Goal: Task Accomplishment & Management: Complete application form

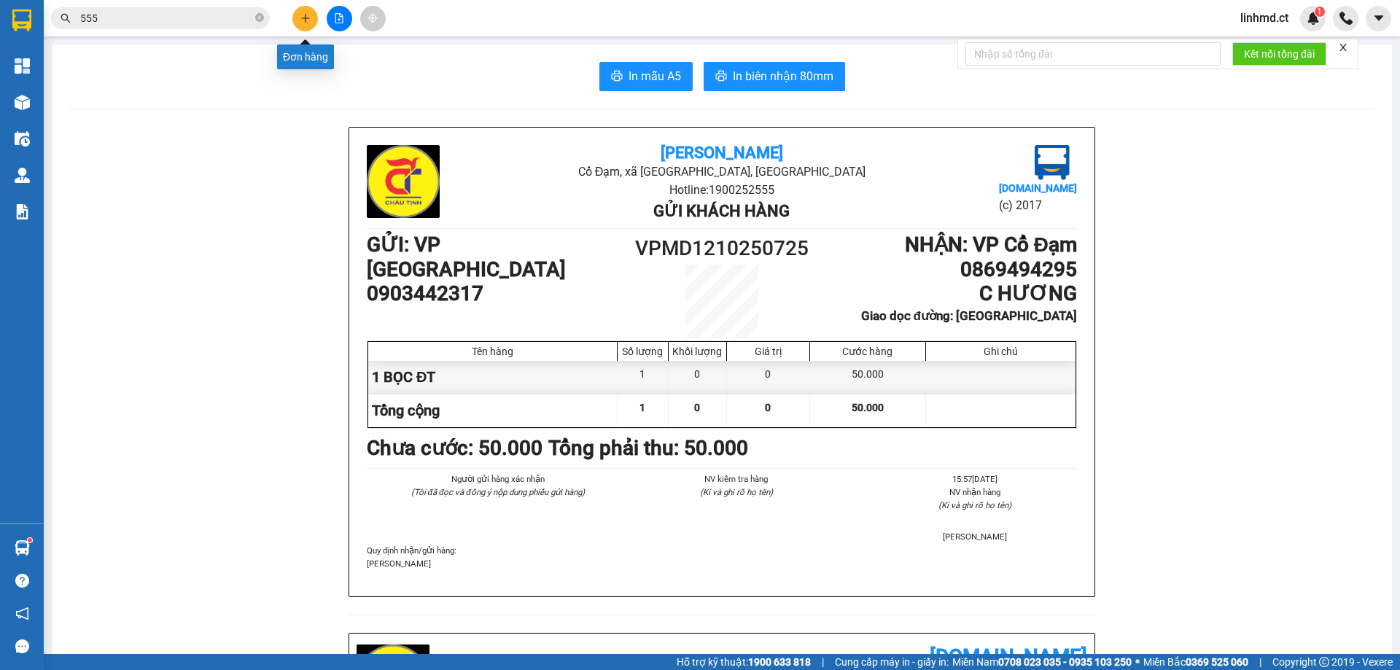
click at [299, 20] on button at bounding box center [305, 19] width 26 height 26
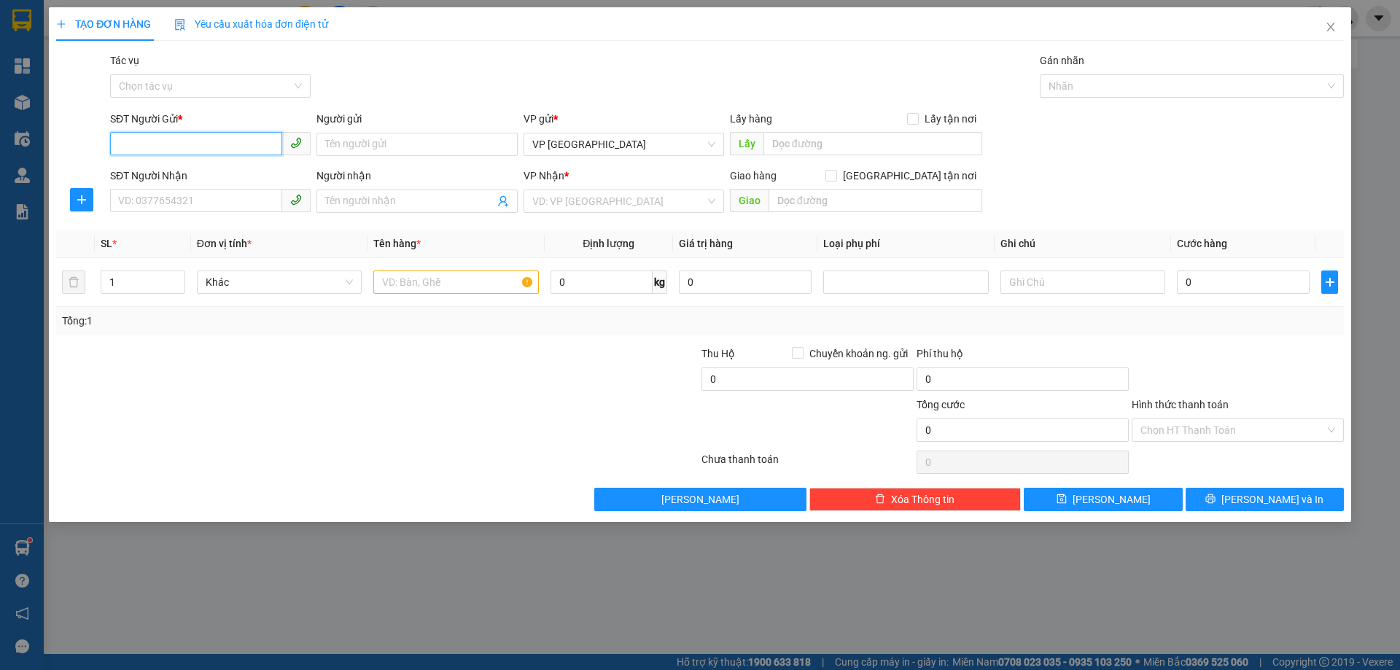
click at [188, 142] on input "SĐT Người Gửi *" at bounding box center [196, 143] width 172 height 23
type input "0976983015"
click at [219, 203] on input "SĐT Người Nhận" at bounding box center [196, 200] width 172 height 23
type input "0979500270"
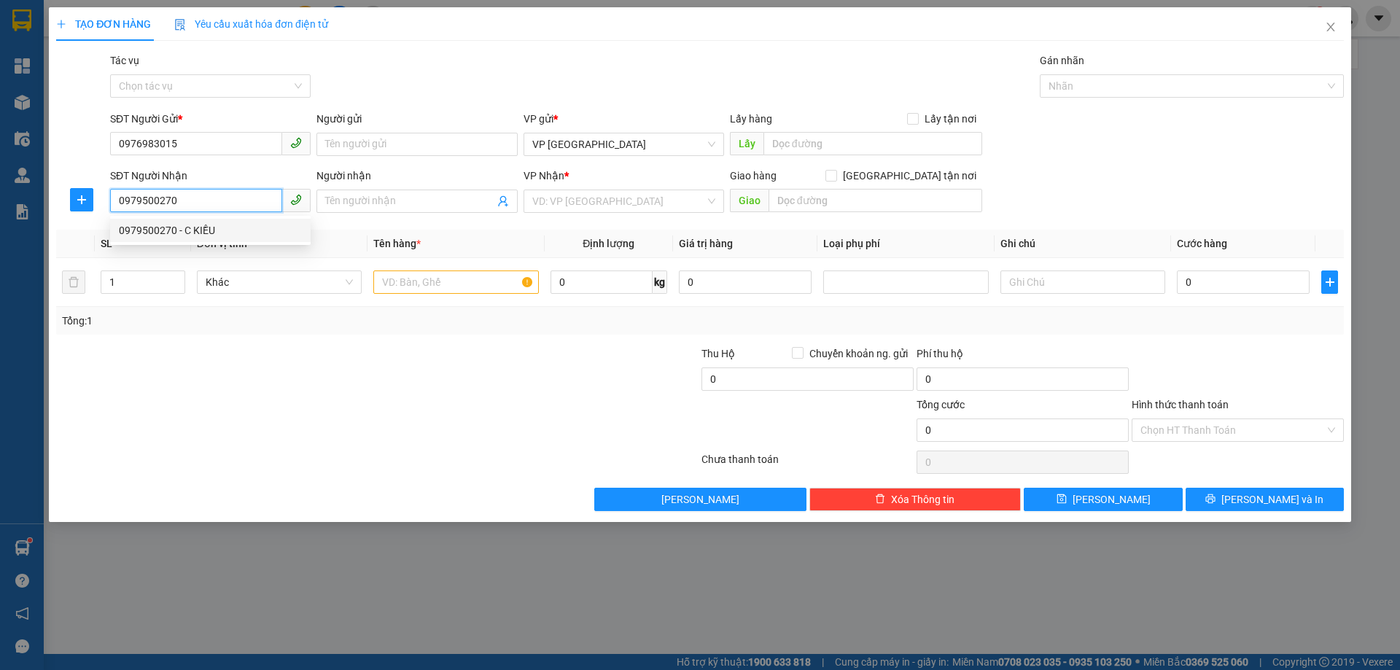
click at [243, 228] on div "0979500270 - C KIỀU" at bounding box center [210, 230] width 183 height 16
type input "C KIỀU"
type input "X GIANG"
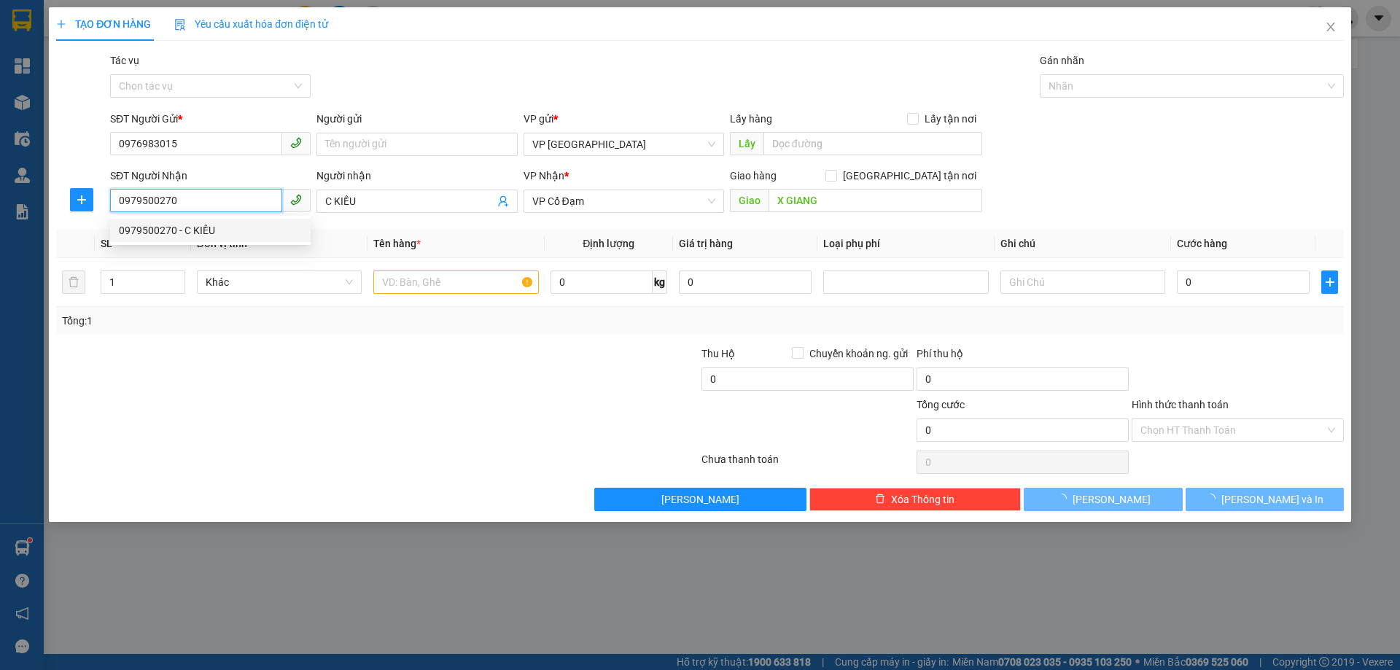
type input "50.000"
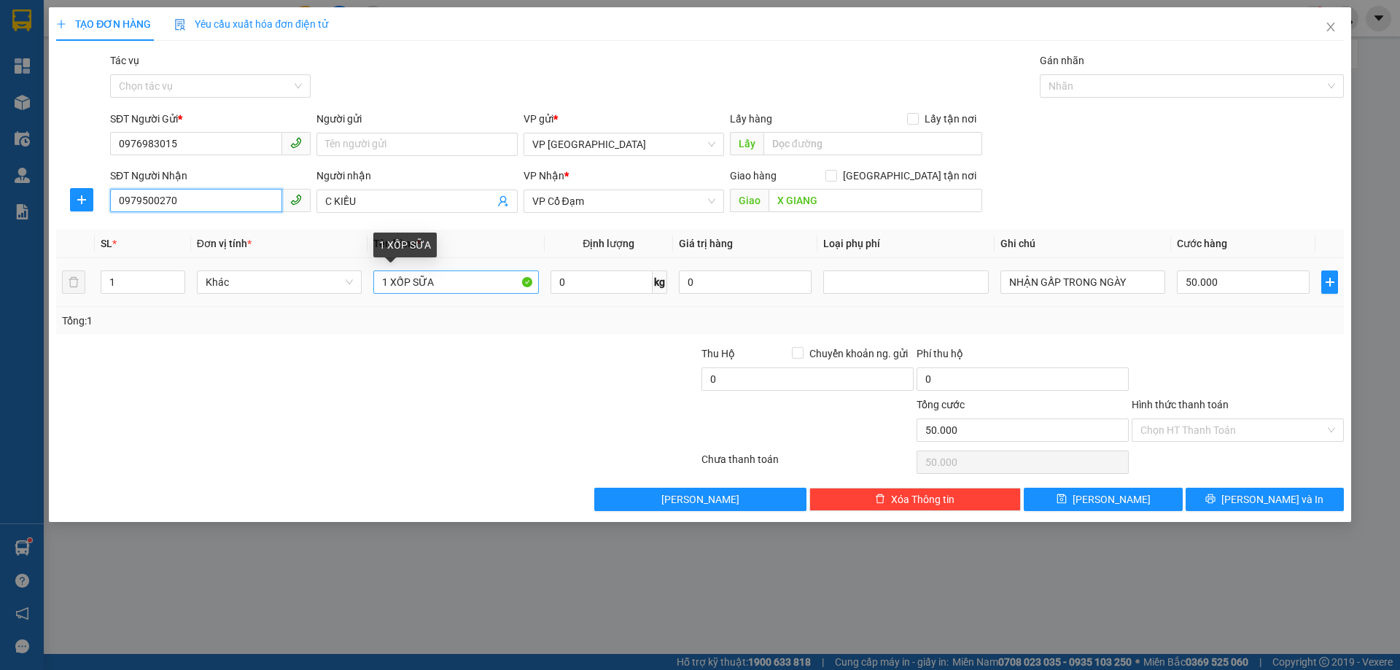
type input "0979500270"
drag, startPoint x: 424, startPoint y: 274, endPoint x: 225, endPoint y: 270, distance: 199.1
click at [240, 274] on tr "1 Khác 1 XỐP SỮA 0 kg 0 NHẬN GẤP TRONG NGÀY 50.000" at bounding box center [700, 282] width 1288 height 49
type input "1 BÌNH ẮC QUY"
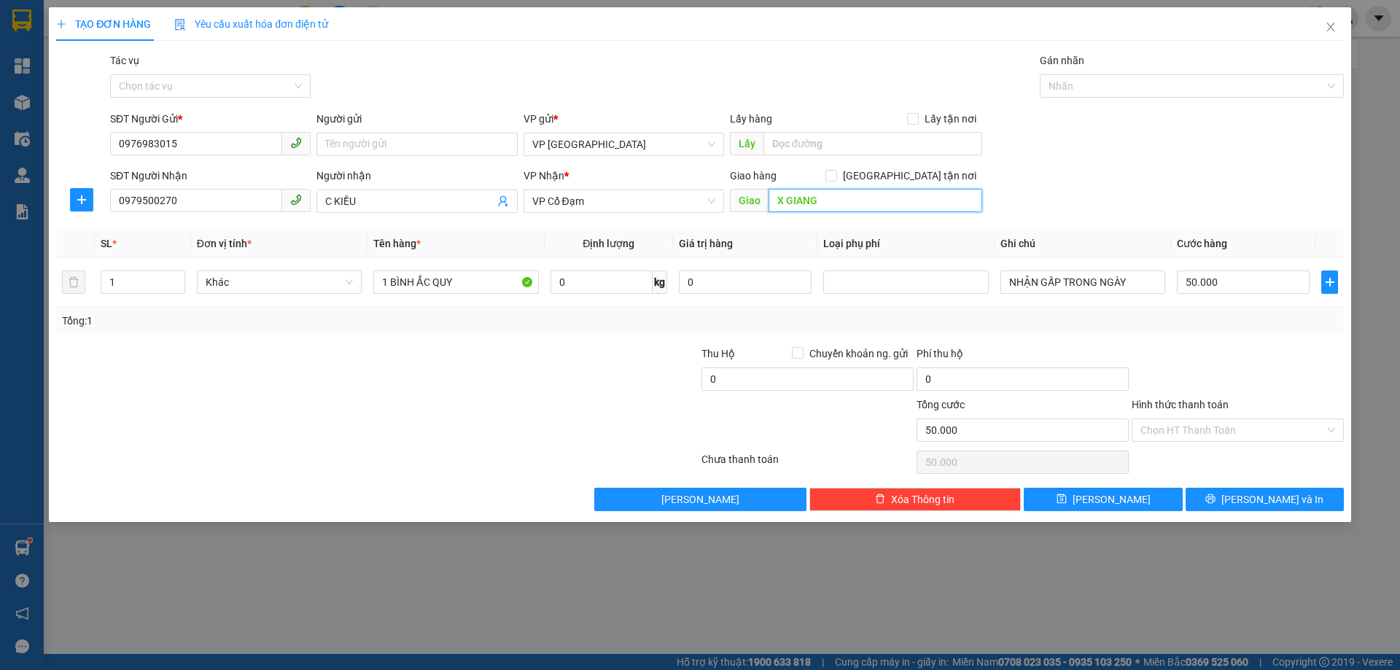
click at [798, 208] on input "X GIANG" at bounding box center [876, 200] width 214 height 23
type input "X YÊN"
click at [1120, 285] on input "NHẬN GẤP TRONG NGÀY" at bounding box center [1082, 282] width 165 height 23
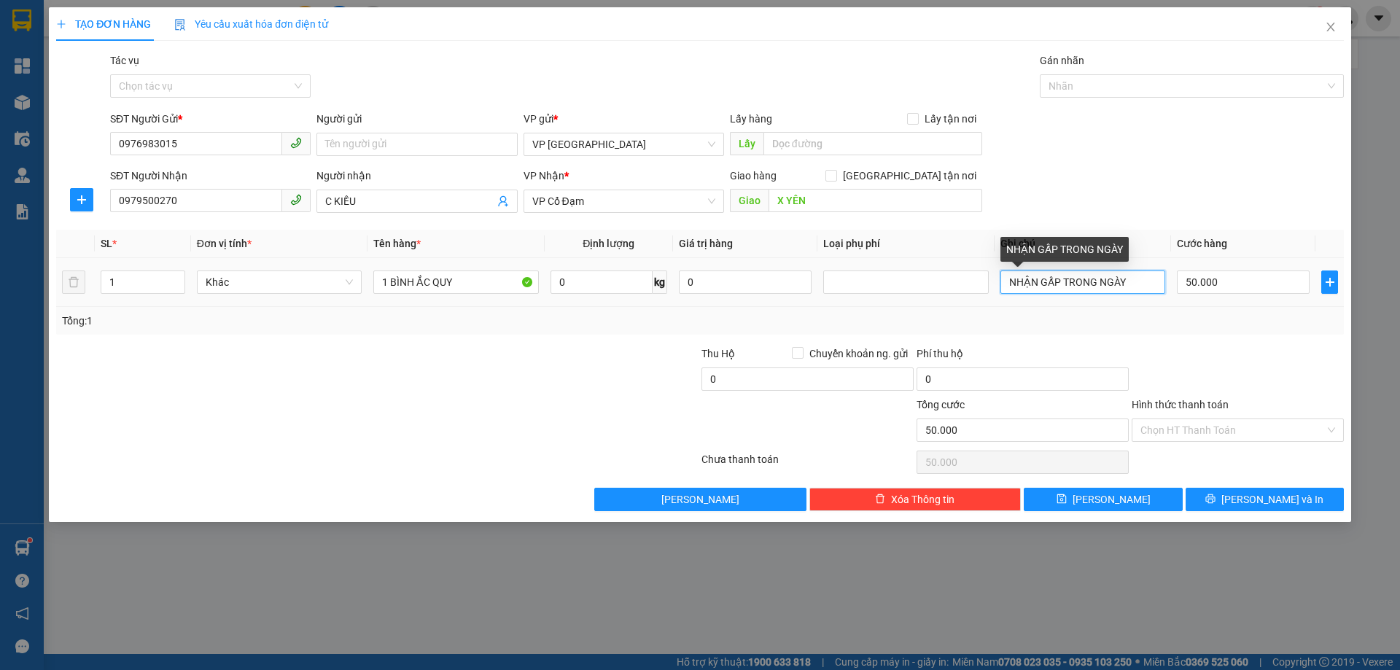
click at [1120, 285] on input "NHẬN GẤP TRONG NGÀY" at bounding box center [1082, 282] width 165 height 23
type input "N"
click at [1217, 281] on input "50.000" at bounding box center [1243, 282] width 133 height 23
type input "4"
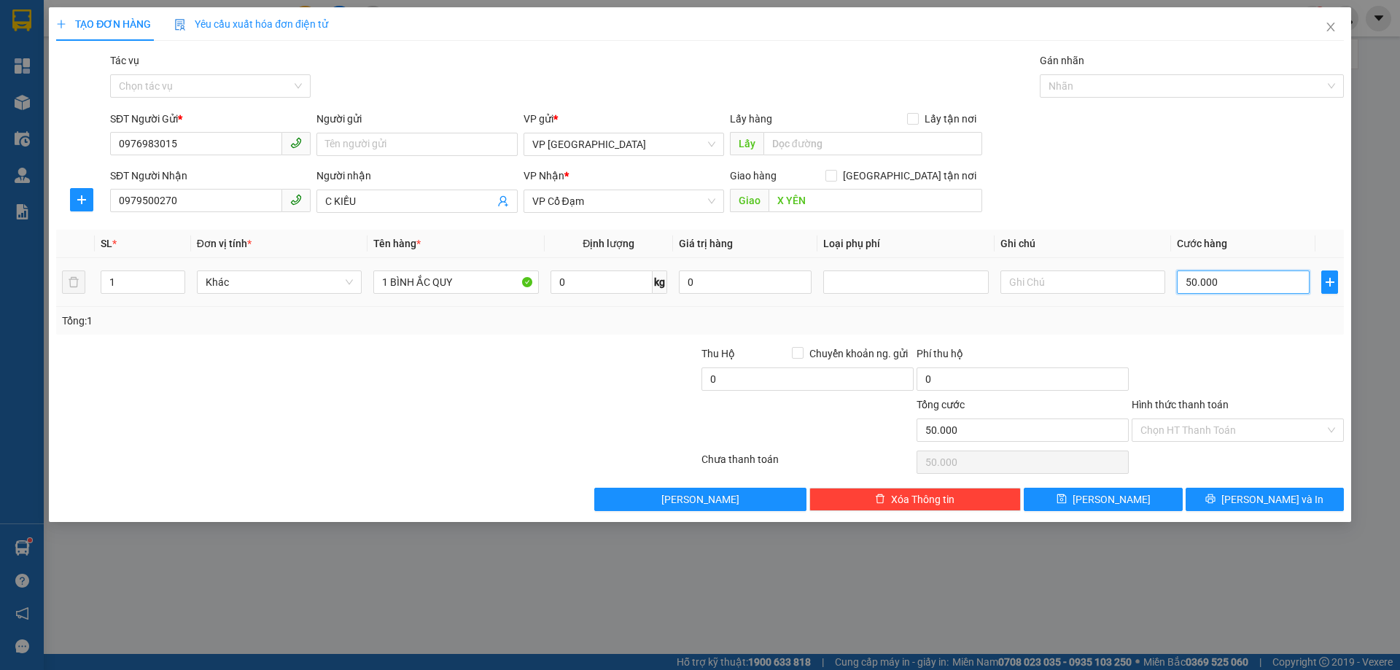
type input "4"
type input "40"
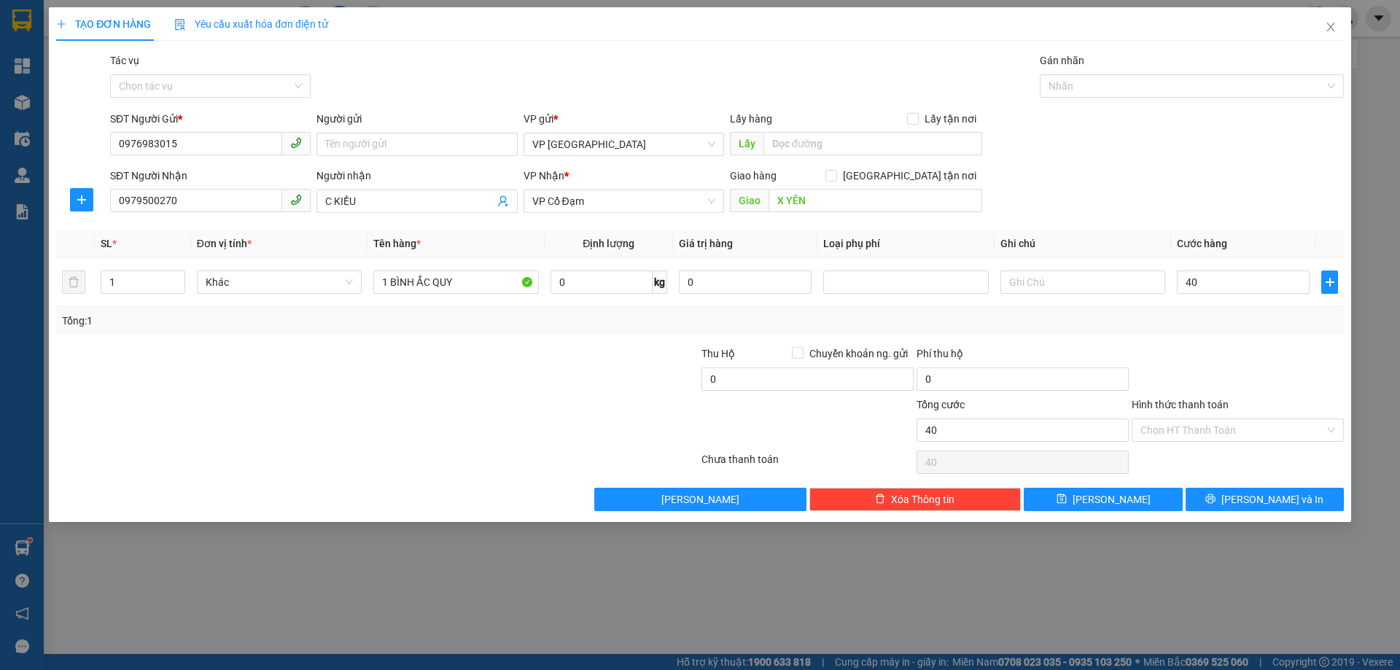
type input "40.000"
click at [1205, 358] on div at bounding box center [1237, 371] width 215 height 51
click at [1141, 284] on input "text" at bounding box center [1082, 282] width 165 height 23
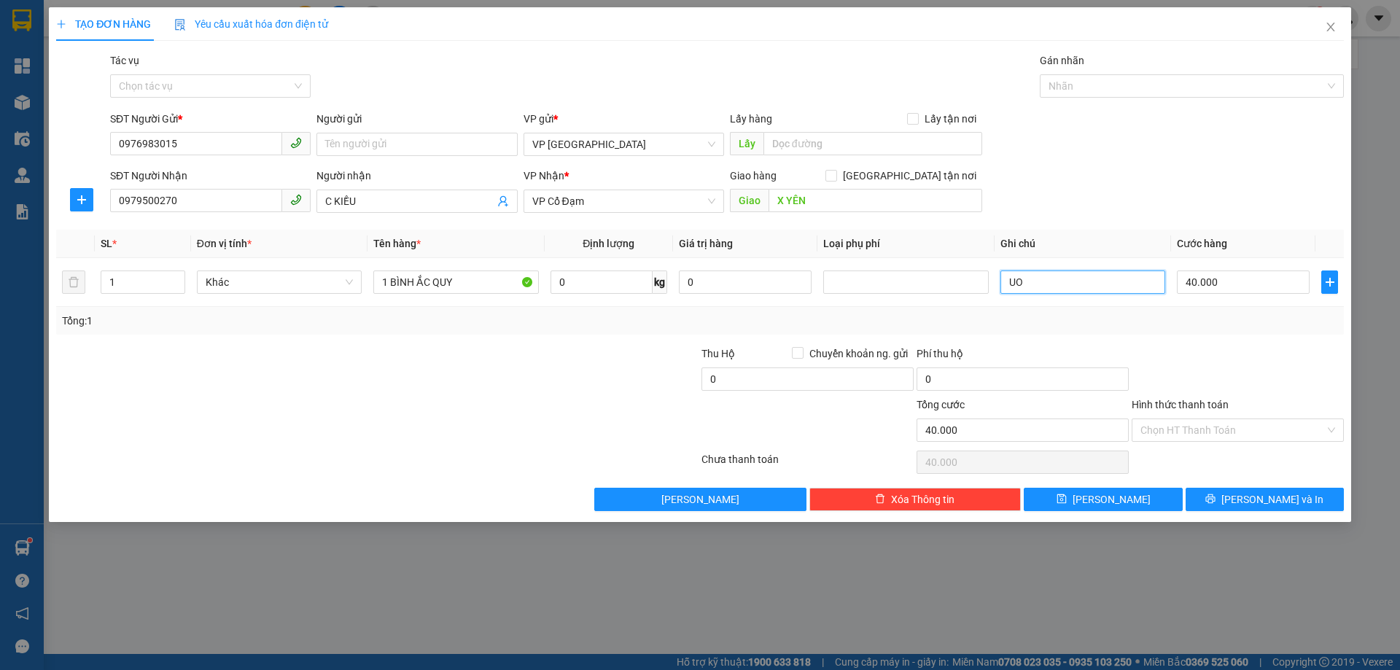
type input "U"
drag, startPoint x: 1039, startPoint y: 281, endPoint x: 851, endPoint y: 278, distance: 188.2
click at [851, 278] on tr "1 Khác 1 BÌNH ẮC QUY 0 kg 0 ƯỚT HÀNG NHÀ XE KO CHỊU TRÁCH NHIỆM! 40.000" at bounding box center [700, 282] width 1288 height 49
type input "ƯỚT HÀNG NHÀ XE KO CHỊU TRÁCH NHIỆM!"
click at [1175, 327] on div "Tổng: 1" at bounding box center [700, 321] width 1276 height 16
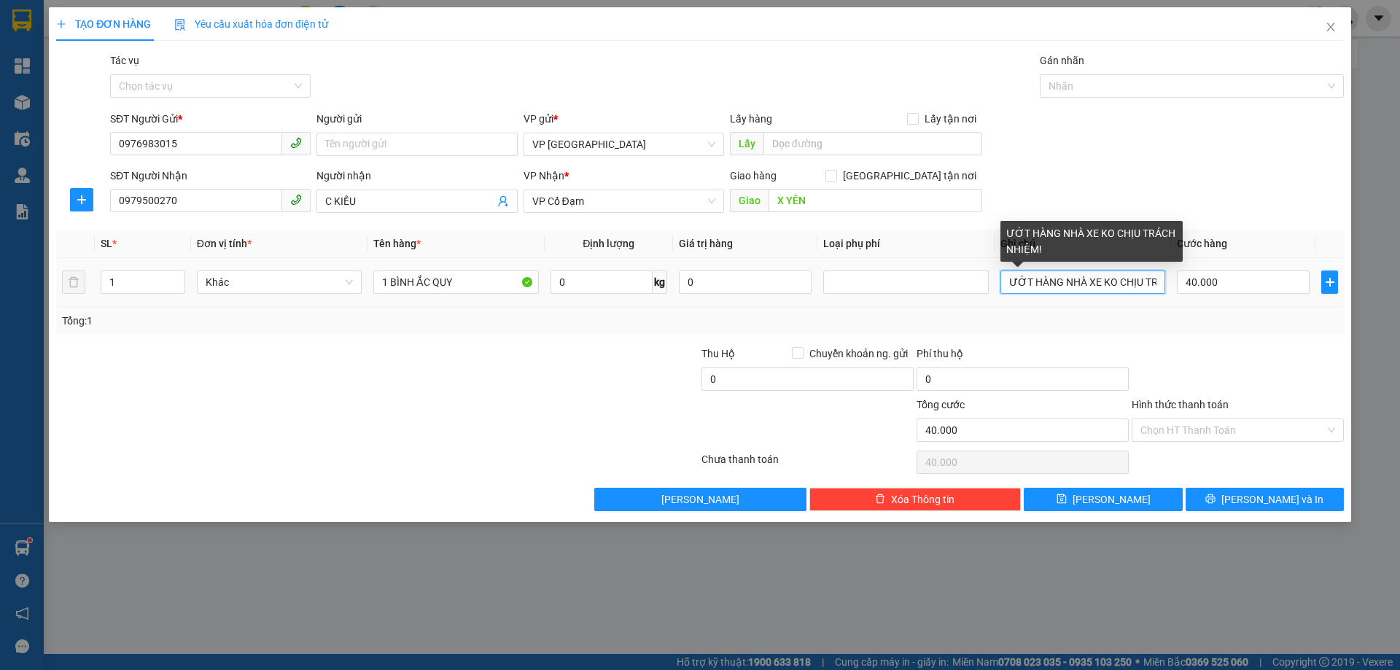
scroll to position [0, 56]
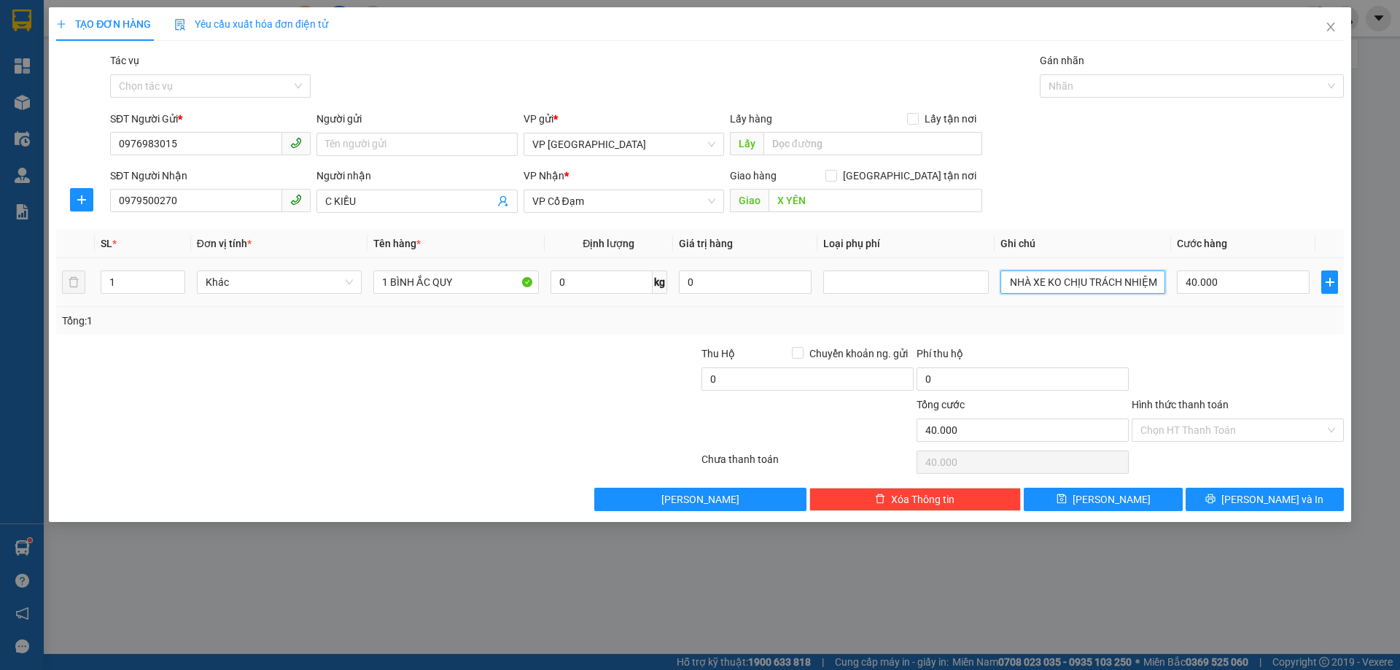
drag, startPoint x: 1008, startPoint y: 284, endPoint x: 1308, endPoint y: 308, distance: 301.4
click at [1308, 308] on div "SL * Đơn vị tính * Tên hàng * Định lượng Giá trị hàng Loại phụ phí Ghi chú Cước…" at bounding box center [700, 282] width 1288 height 105
click at [1186, 338] on div "Transit Pickup Surcharge Ids Transit Deliver Surcharge Ids Transit Deliver Surc…" at bounding box center [700, 282] width 1288 height 459
click at [1197, 435] on input "Hình thức thanh toán" at bounding box center [1232, 430] width 184 height 22
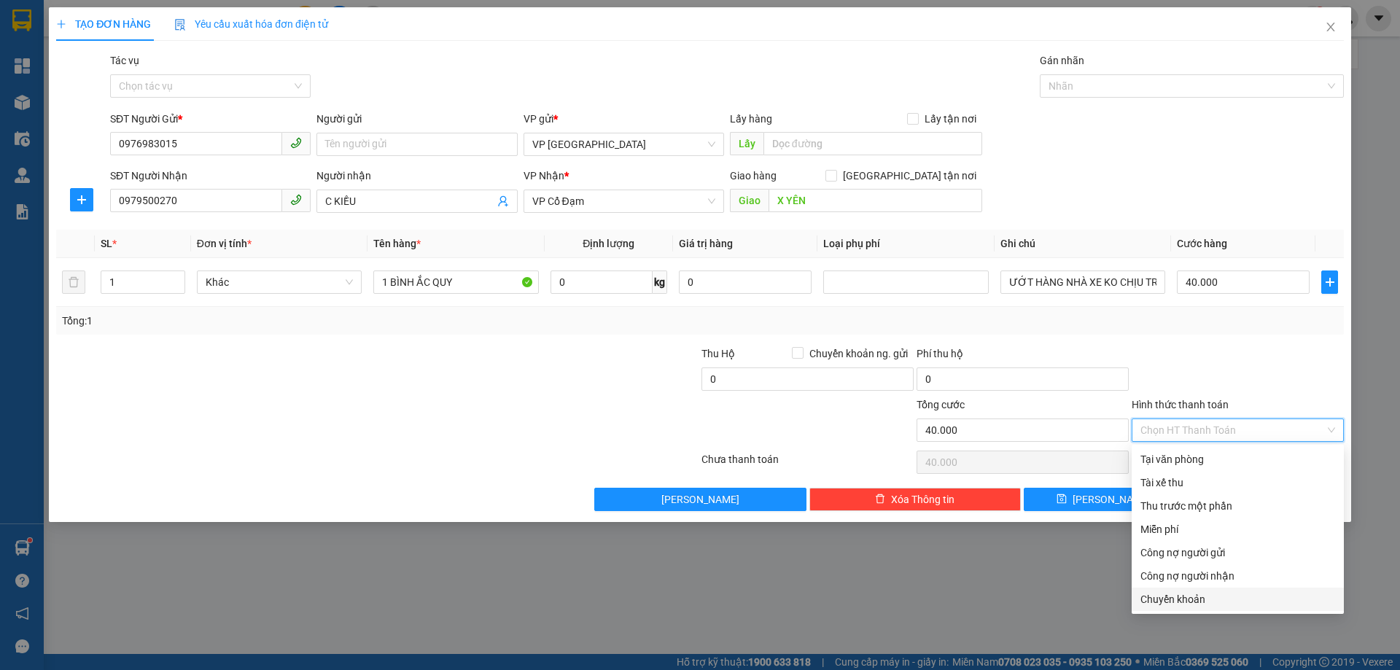
click at [1213, 601] on div "Chuyển khoản" at bounding box center [1237, 599] width 195 height 16
type input "0"
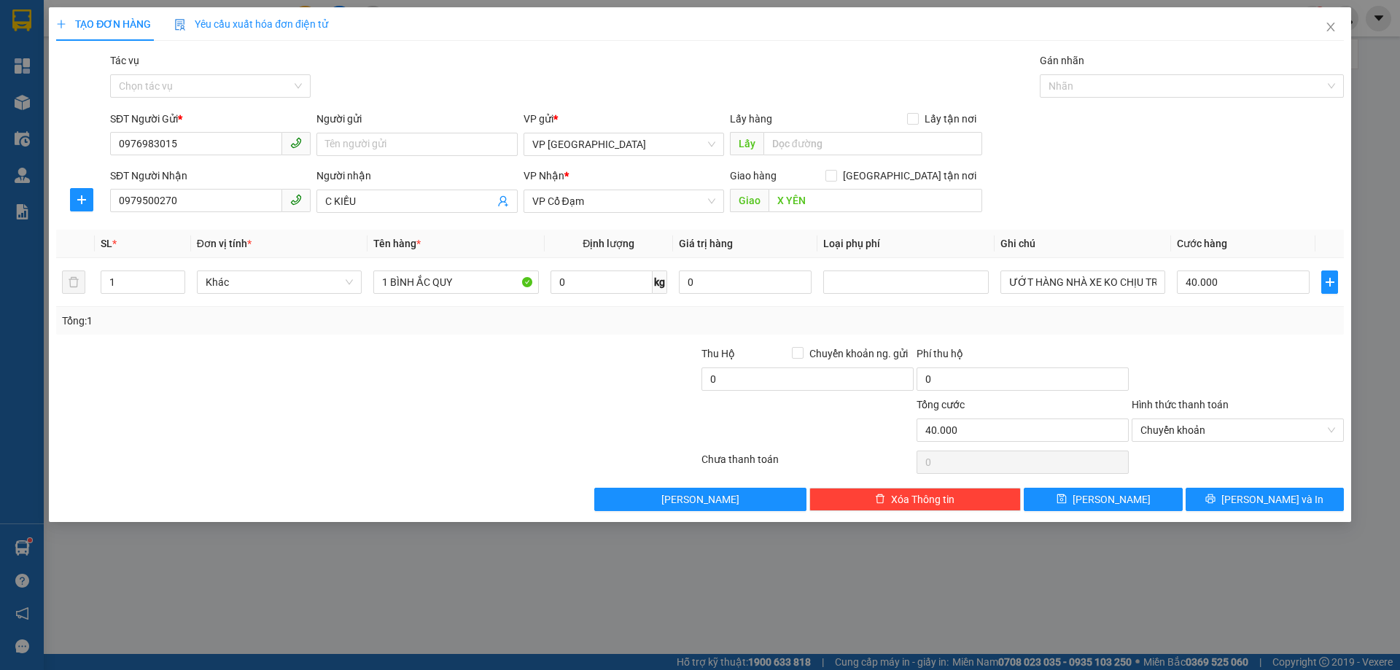
click at [1292, 486] on div "Transit Pickup Surcharge Ids Transit Deliver Surcharge Ids Transit Deliver Surc…" at bounding box center [700, 282] width 1288 height 459
click at [1294, 493] on button "[PERSON_NAME] và In" at bounding box center [1265, 499] width 158 height 23
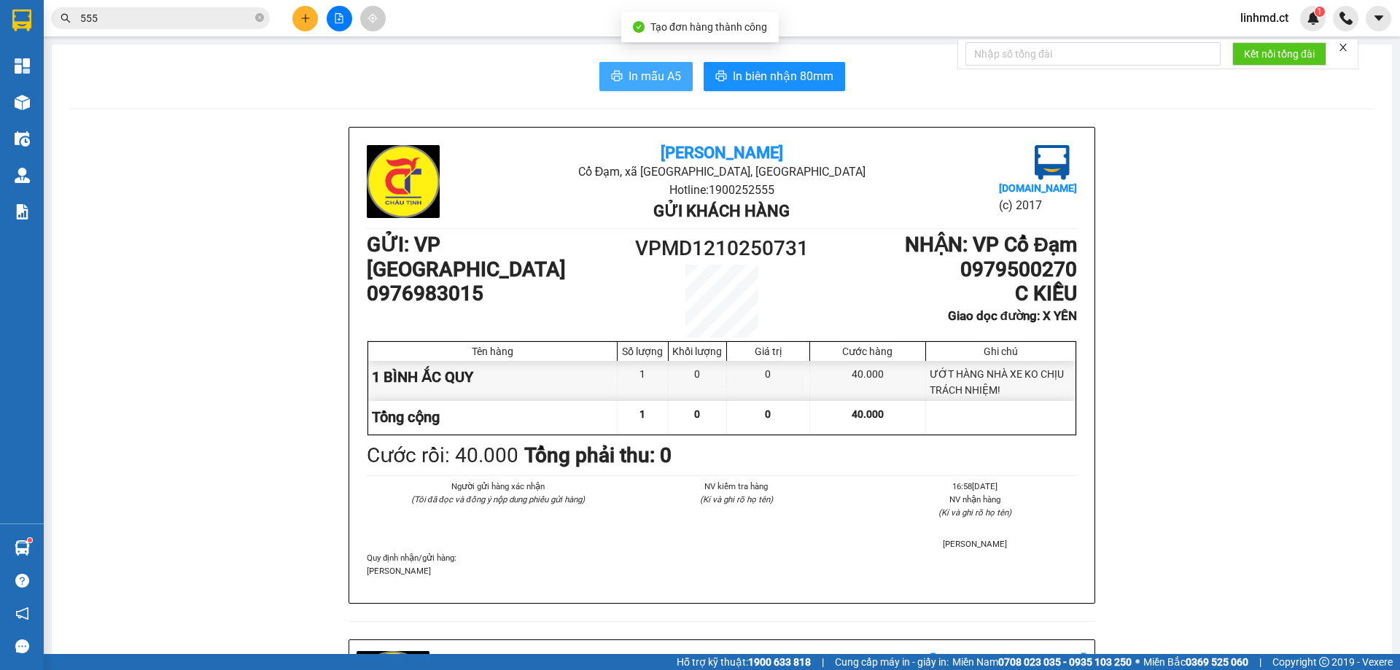
click at [644, 71] on span "In mẫu A5" at bounding box center [655, 76] width 53 height 18
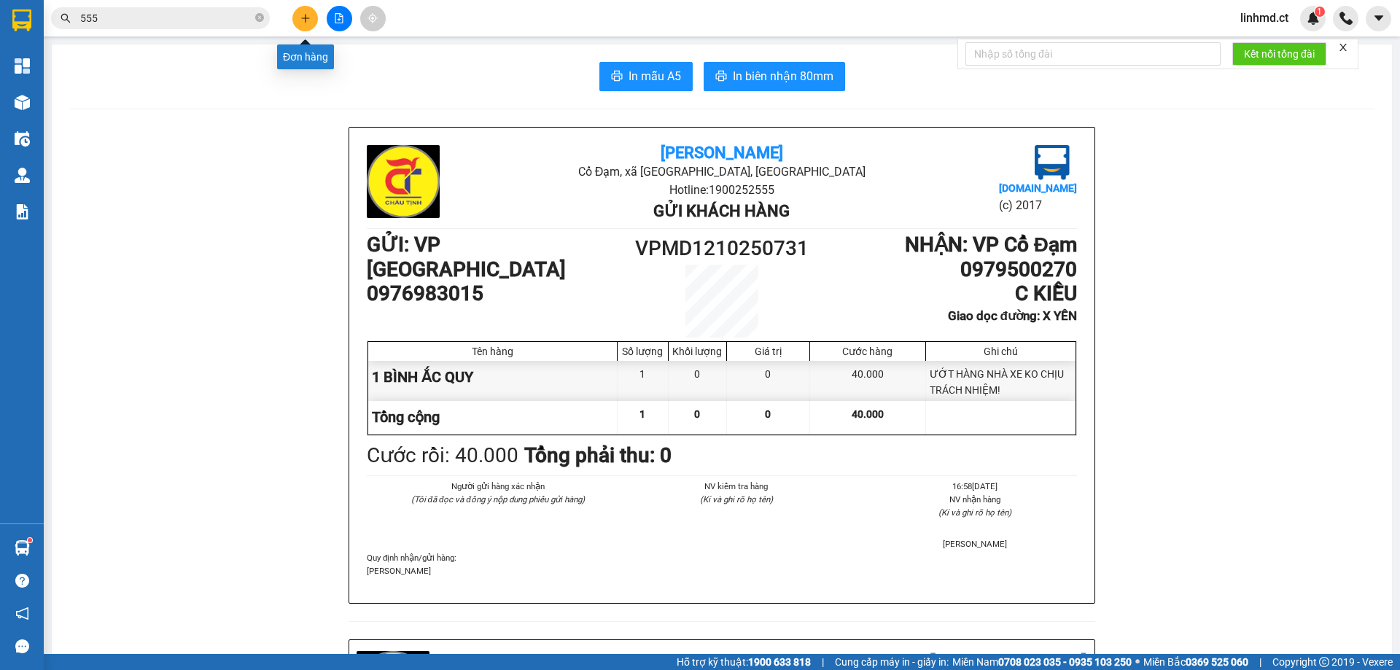
click at [298, 18] on button at bounding box center [305, 19] width 26 height 26
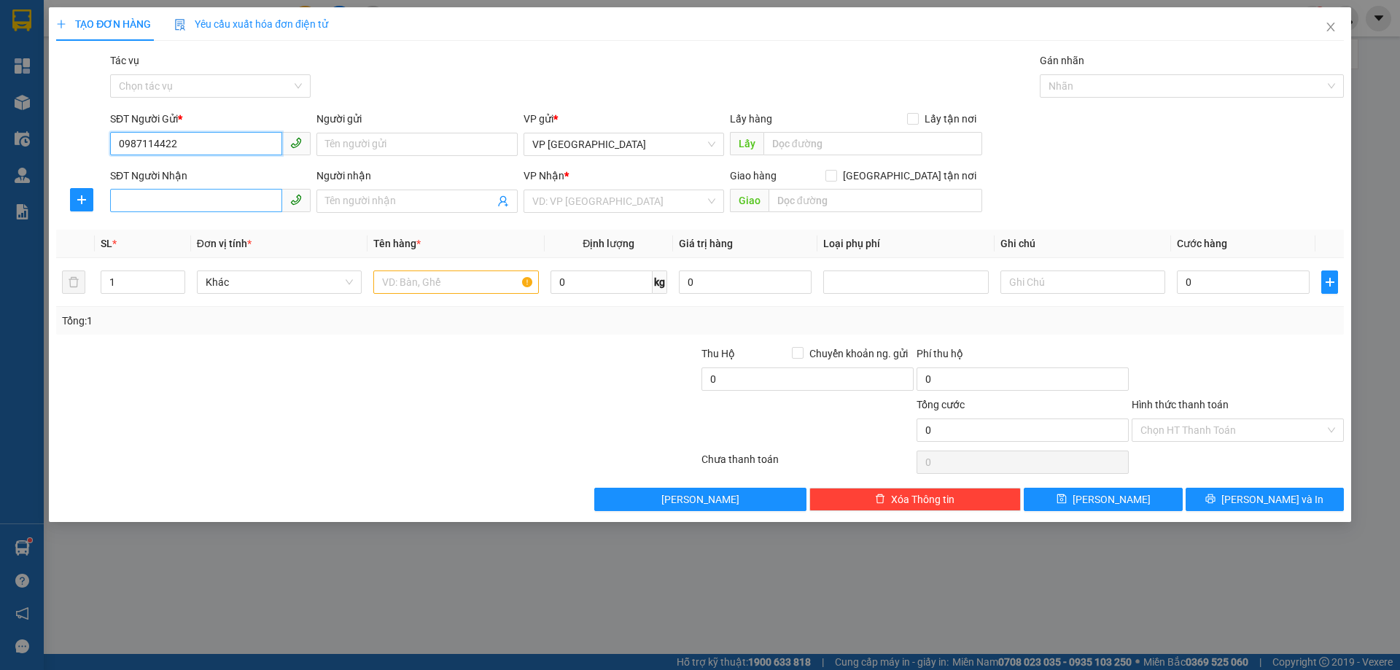
type input "0987114422"
click at [179, 190] on input "SĐT Người Nhận" at bounding box center [196, 200] width 172 height 23
type input "0989661854"
click at [562, 214] on div "VP Nhận * VD: VP [GEOGRAPHIC_DATA]" at bounding box center [624, 193] width 201 height 51
click at [563, 204] on input "search" at bounding box center [618, 201] width 173 height 22
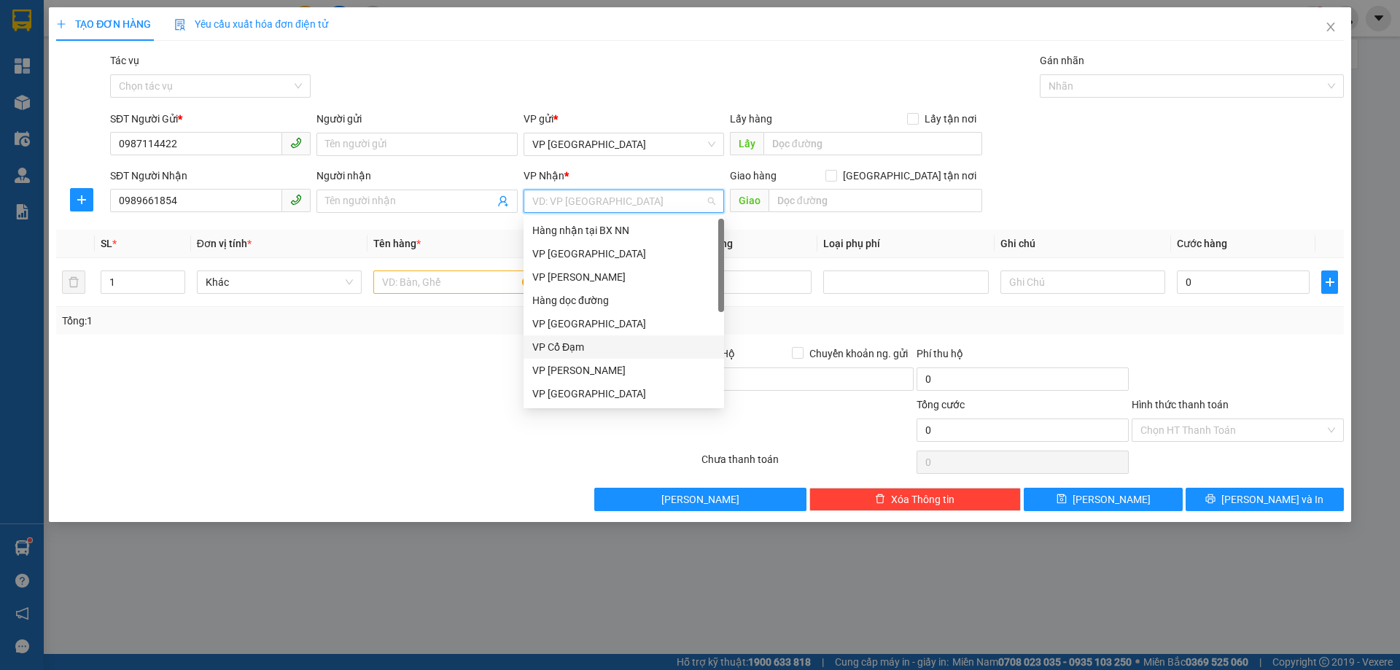
click at [591, 345] on div "VP Cổ Đạm" at bounding box center [623, 347] width 183 height 16
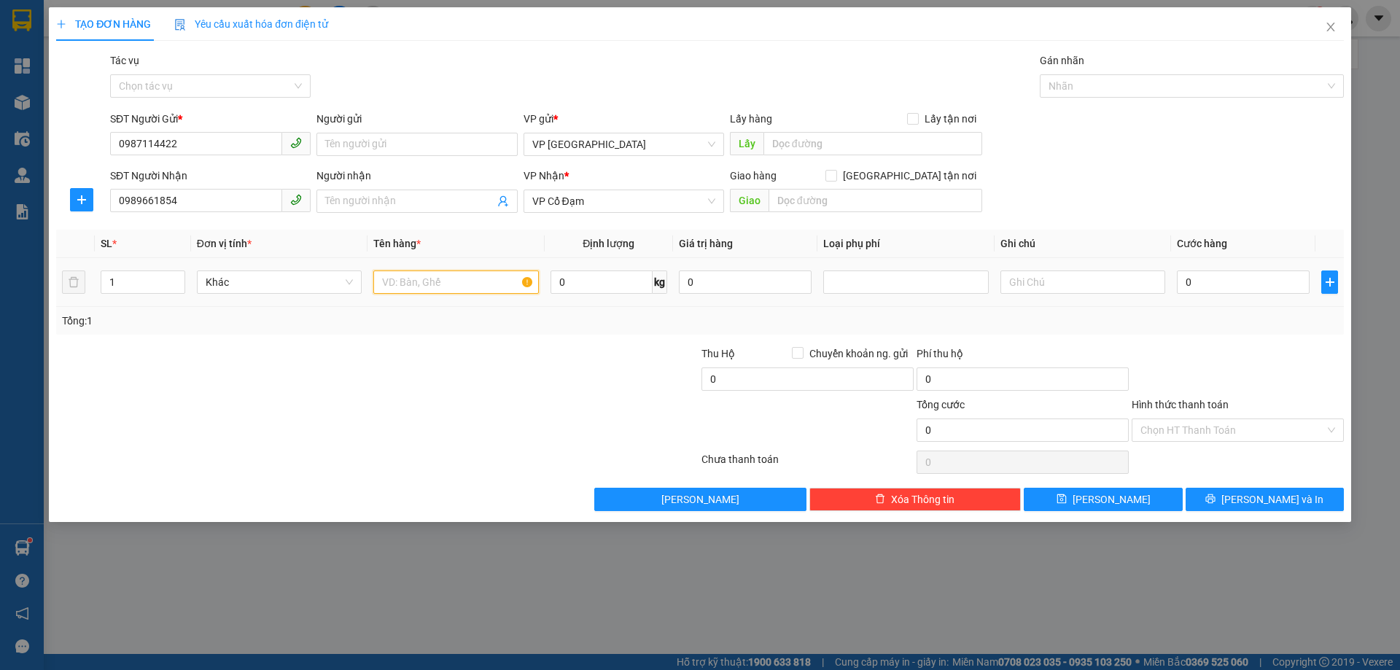
click at [432, 284] on input "text" at bounding box center [455, 282] width 165 height 23
type input "1 XỐP HÀNG ĐÔNG LẠNH"
click at [1208, 282] on input "0" at bounding box center [1243, 282] width 133 height 23
type input "5"
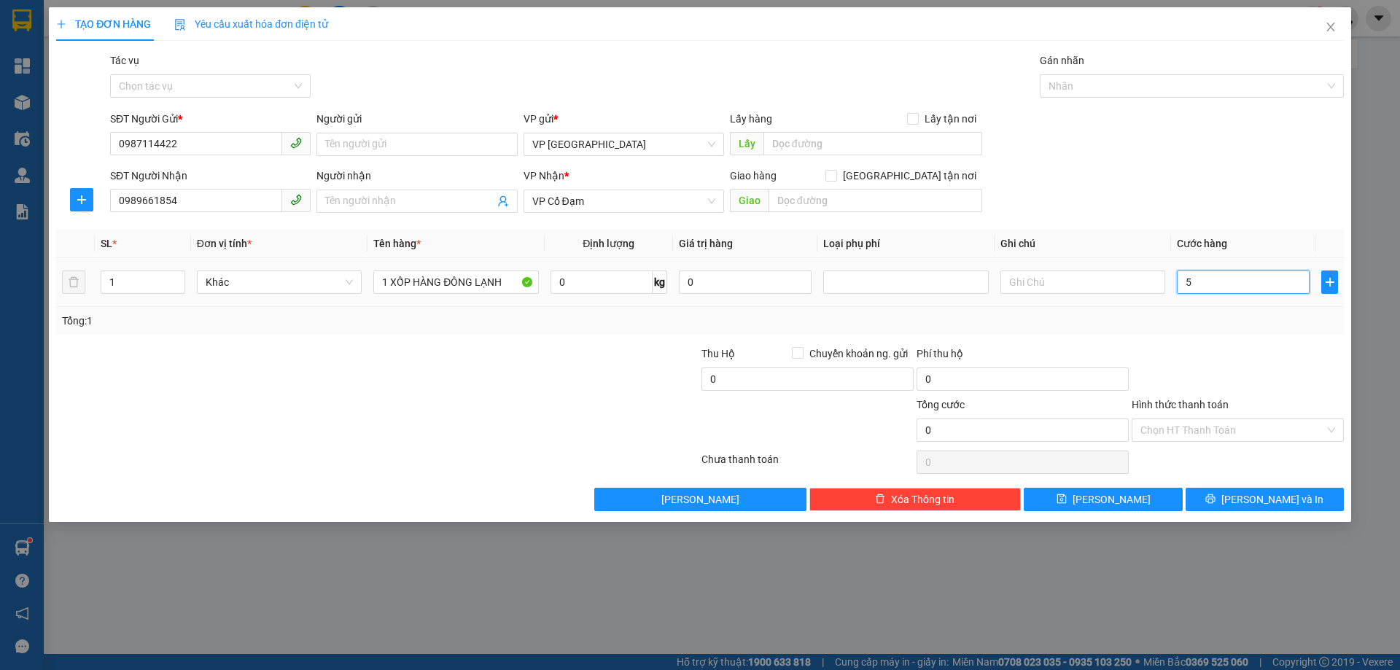
type input "5"
type input "50"
type input "50.000"
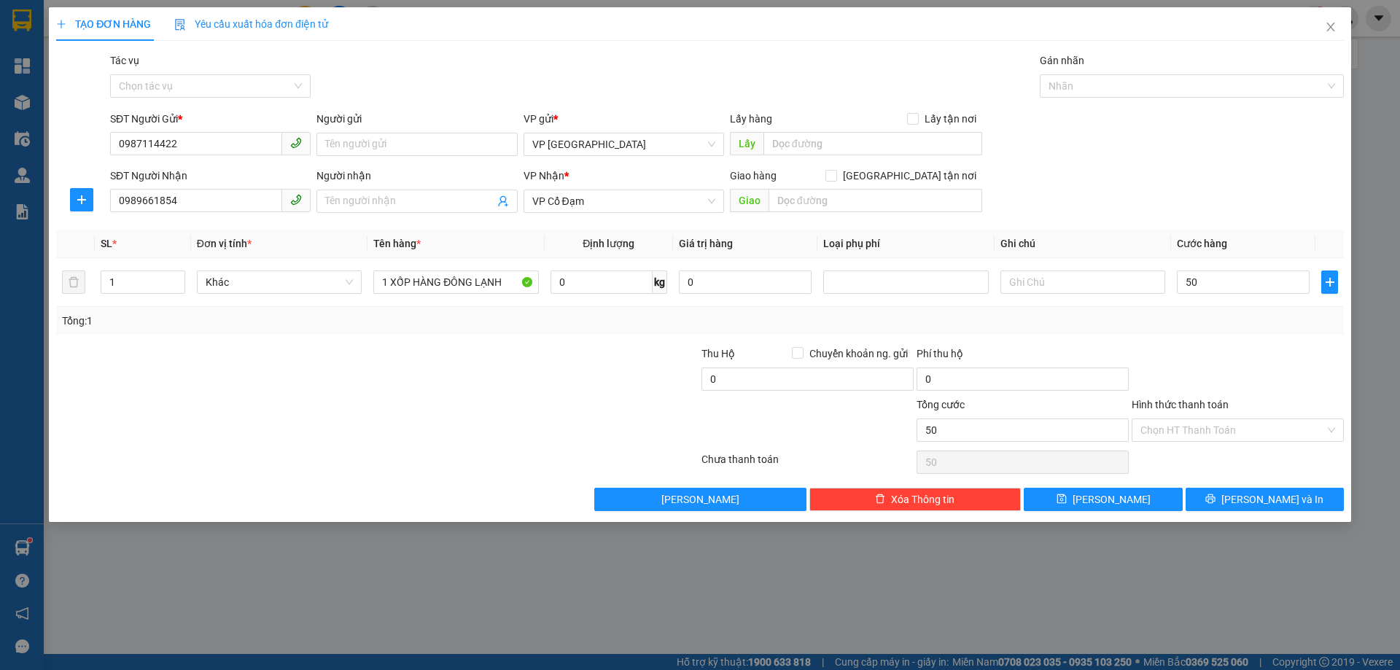
type input "50.000"
click at [1059, 326] on div "Tổng: 1" at bounding box center [700, 321] width 1276 height 16
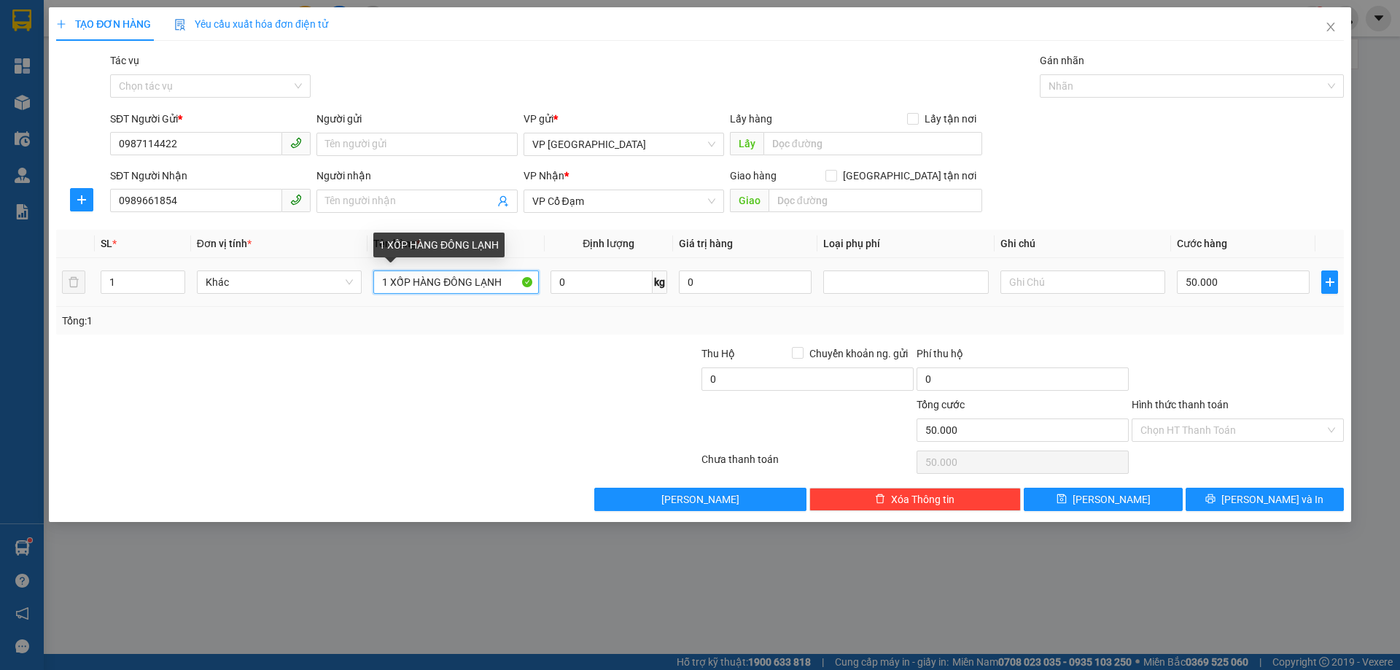
click at [506, 279] on input "1 XỐP HÀNG ĐÔNG LẠNH" at bounding box center [455, 282] width 165 height 23
click at [1162, 433] on input "Hình thức thanh toán" at bounding box center [1232, 430] width 184 height 22
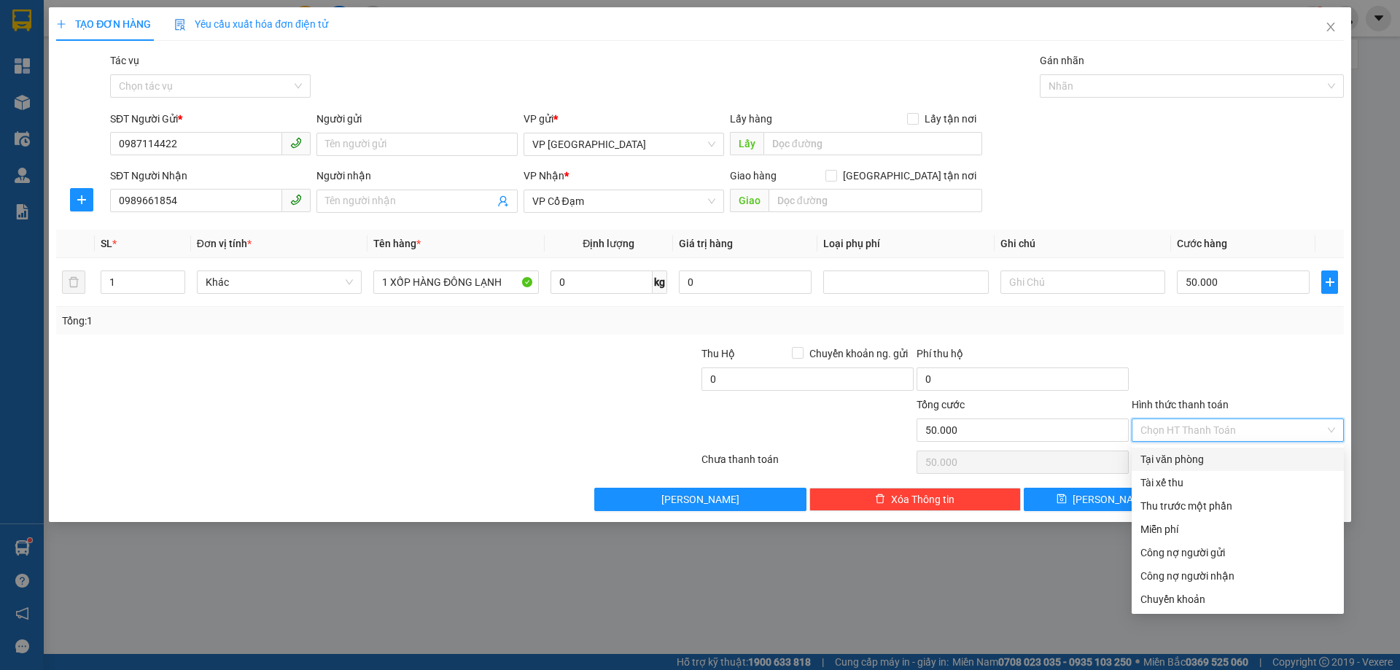
drag, startPoint x: 1180, startPoint y: 459, endPoint x: 1199, endPoint y: 483, distance: 30.6
click at [1178, 458] on div "Tại văn phòng" at bounding box center [1237, 459] width 195 height 16
type input "0"
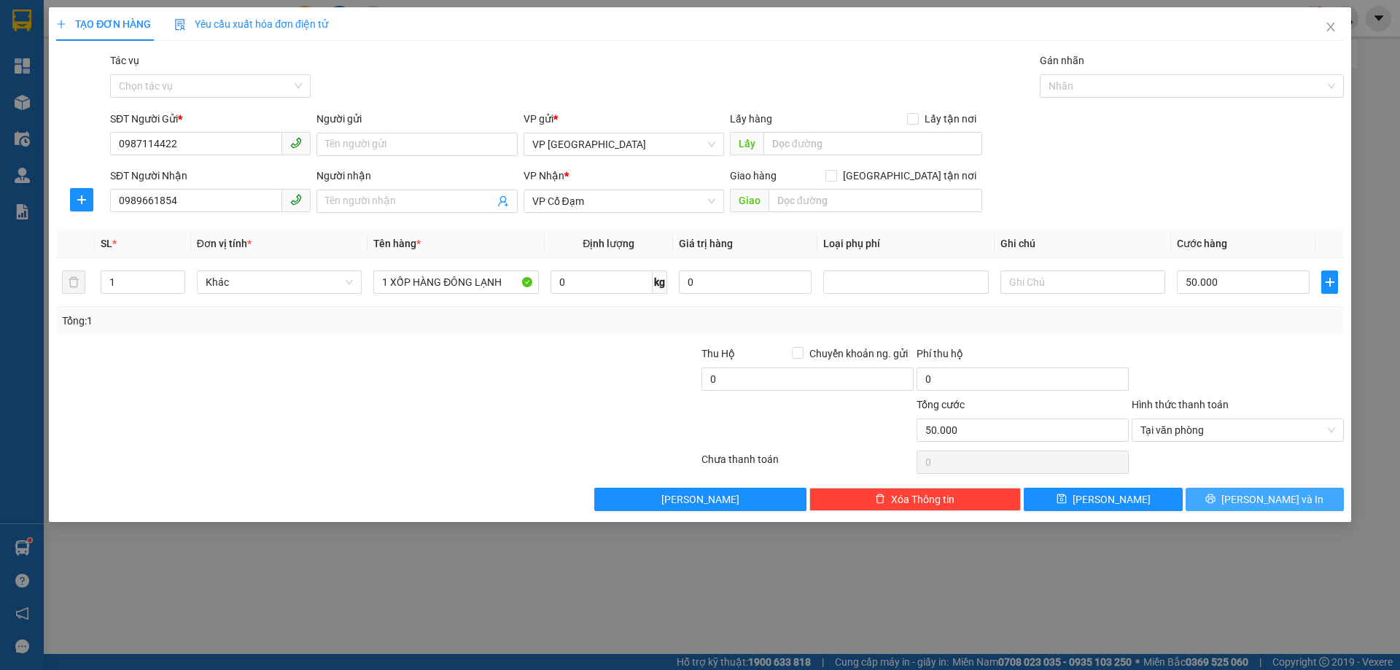
click at [1275, 508] on button "[PERSON_NAME] và In" at bounding box center [1265, 499] width 158 height 23
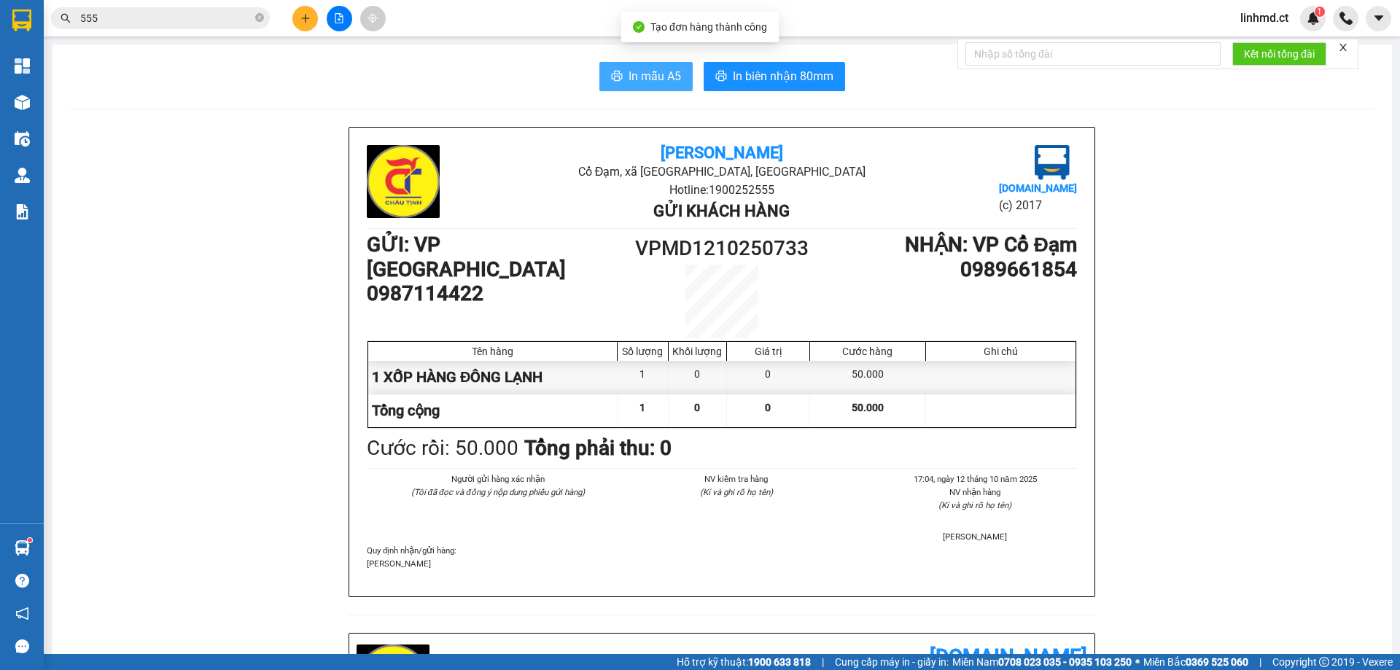
click at [643, 83] on span "In mẫu A5" at bounding box center [655, 76] width 53 height 18
click at [302, 20] on icon "plus" at bounding box center [305, 18] width 10 height 10
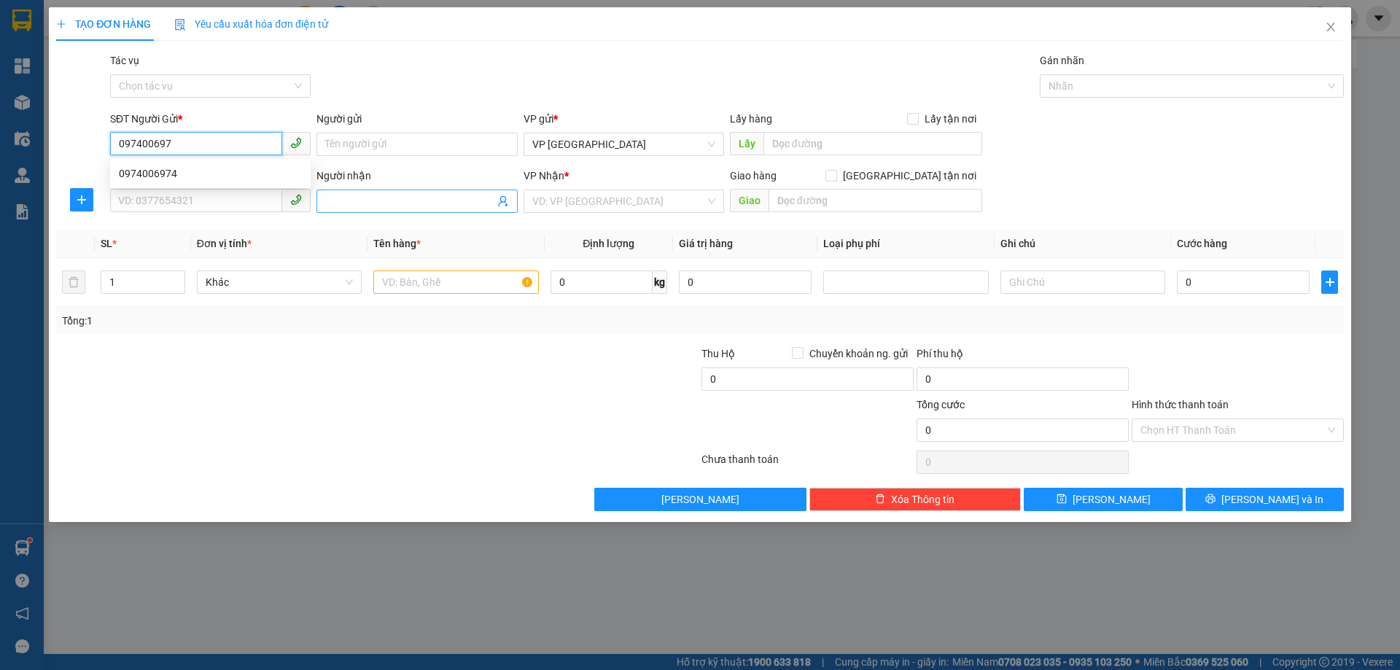
type input "0974006974"
click at [136, 181] on div "0974006974" at bounding box center [210, 174] width 183 height 16
type input "0974006974"
type input "X HOA"
type input "40.000"
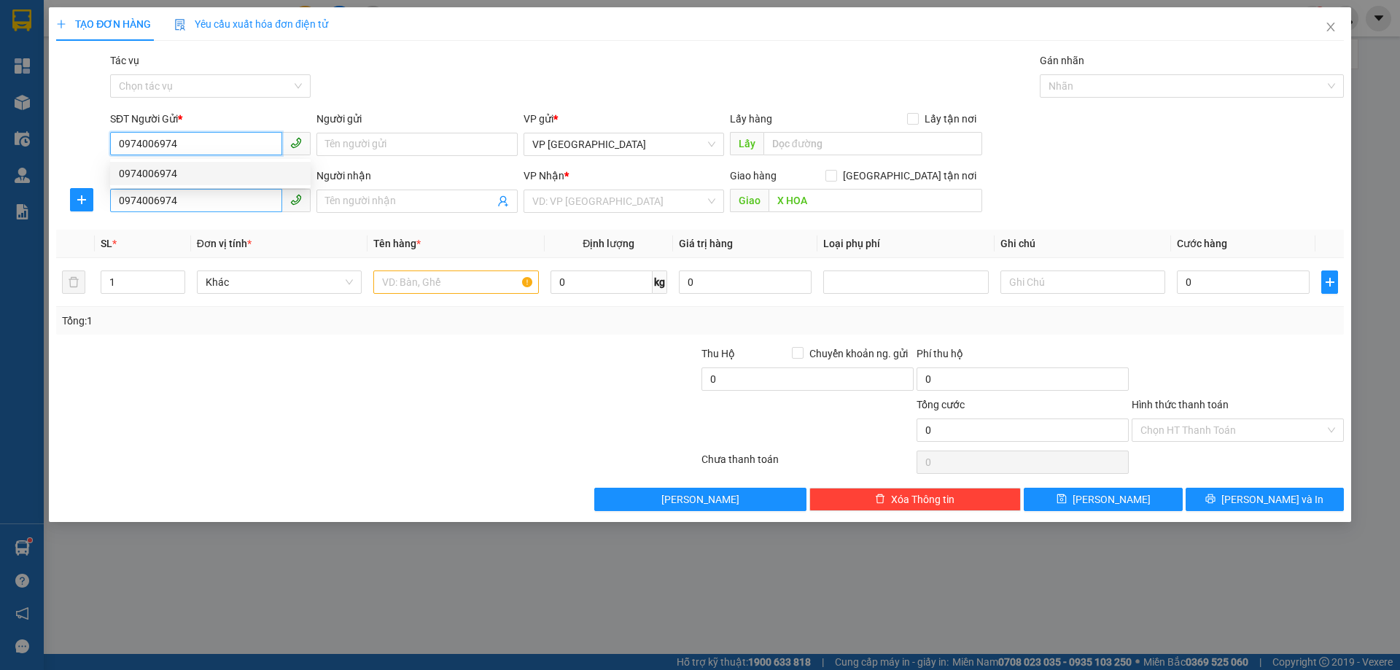
type input "40.000"
type input "0974006974"
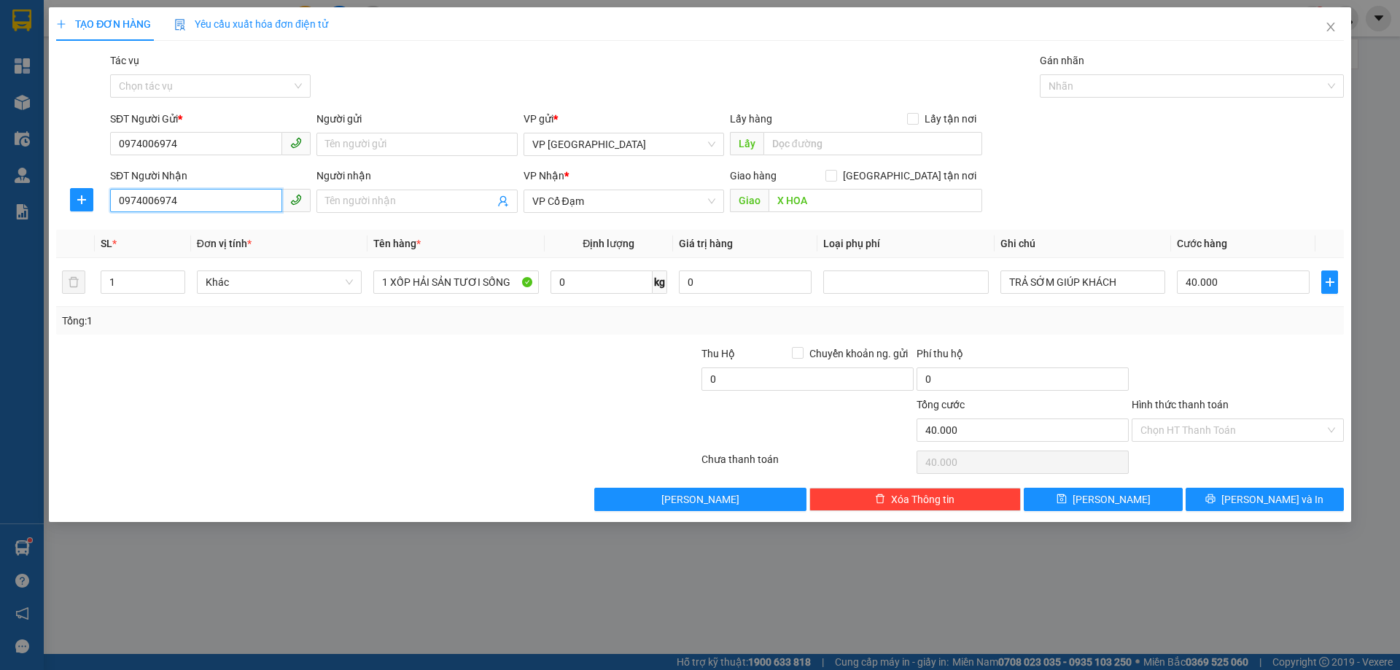
click at [201, 197] on input "0974006974" at bounding box center [196, 200] width 172 height 23
click at [189, 202] on input "0974006974" at bounding box center [196, 200] width 172 height 23
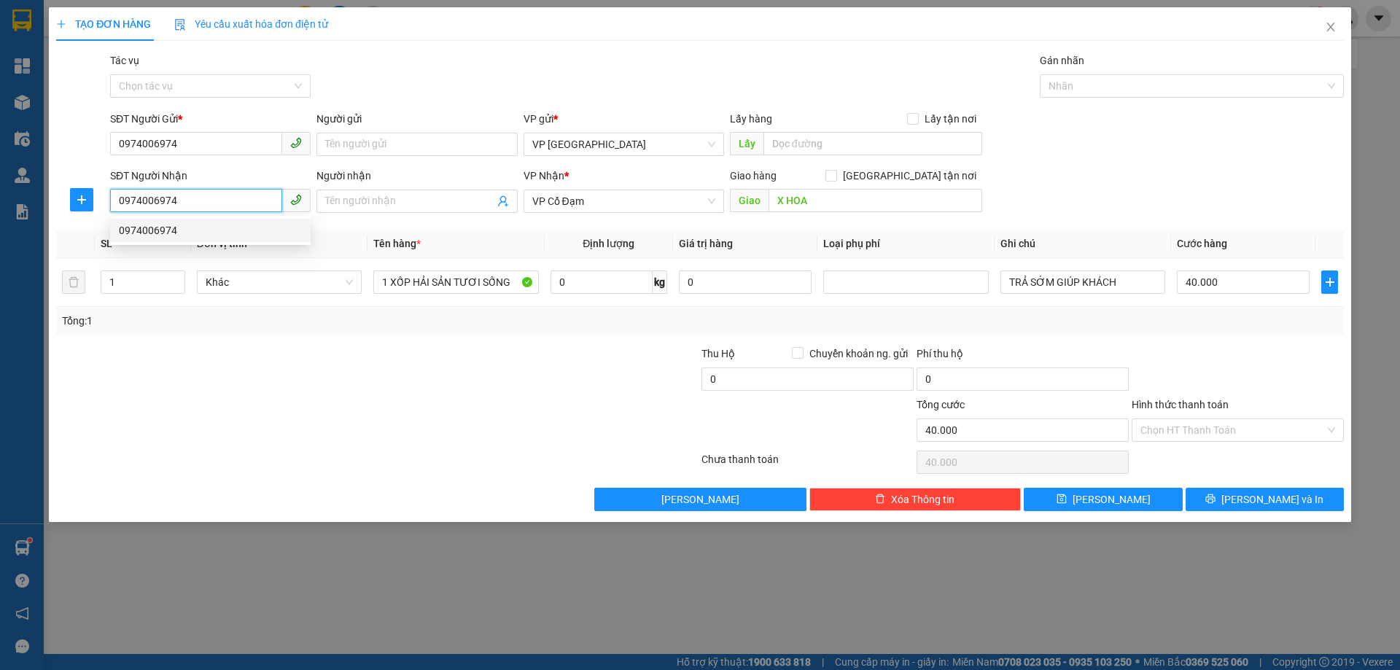
click at [189, 202] on input "0974006974" at bounding box center [196, 200] width 172 height 23
click at [187, 202] on input "0974006974" at bounding box center [196, 200] width 172 height 23
type input "0974465655"
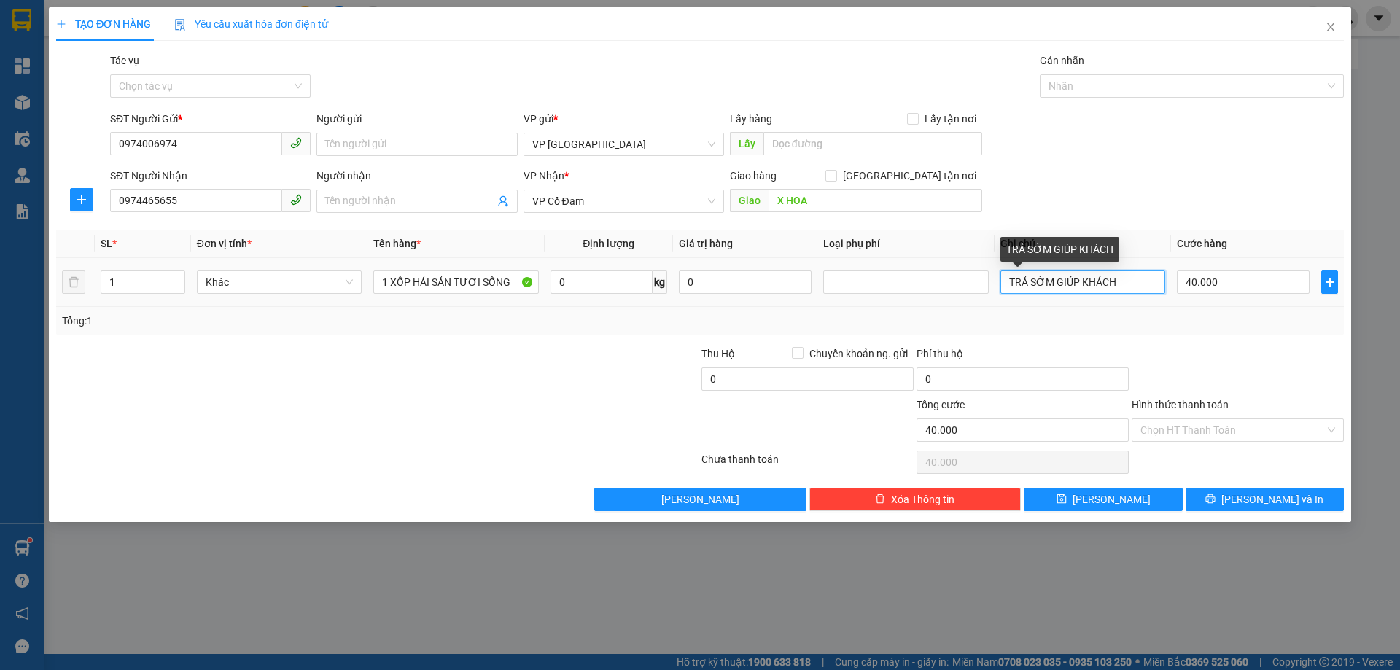
click at [1101, 280] on input "TRẢ SỚM GIÚP KHÁCH" at bounding box center [1082, 282] width 165 height 23
click at [1097, 280] on input "TRẢ SỚM GIÚP KHÁCH" at bounding box center [1082, 282] width 165 height 23
click at [1096, 280] on input "TRẢ SỚM GIÚP KHÁCH" at bounding box center [1082, 282] width 165 height 23
click at [1218, 273] on input "40.000" at bounding box center [1243, 282] width 133 height 23
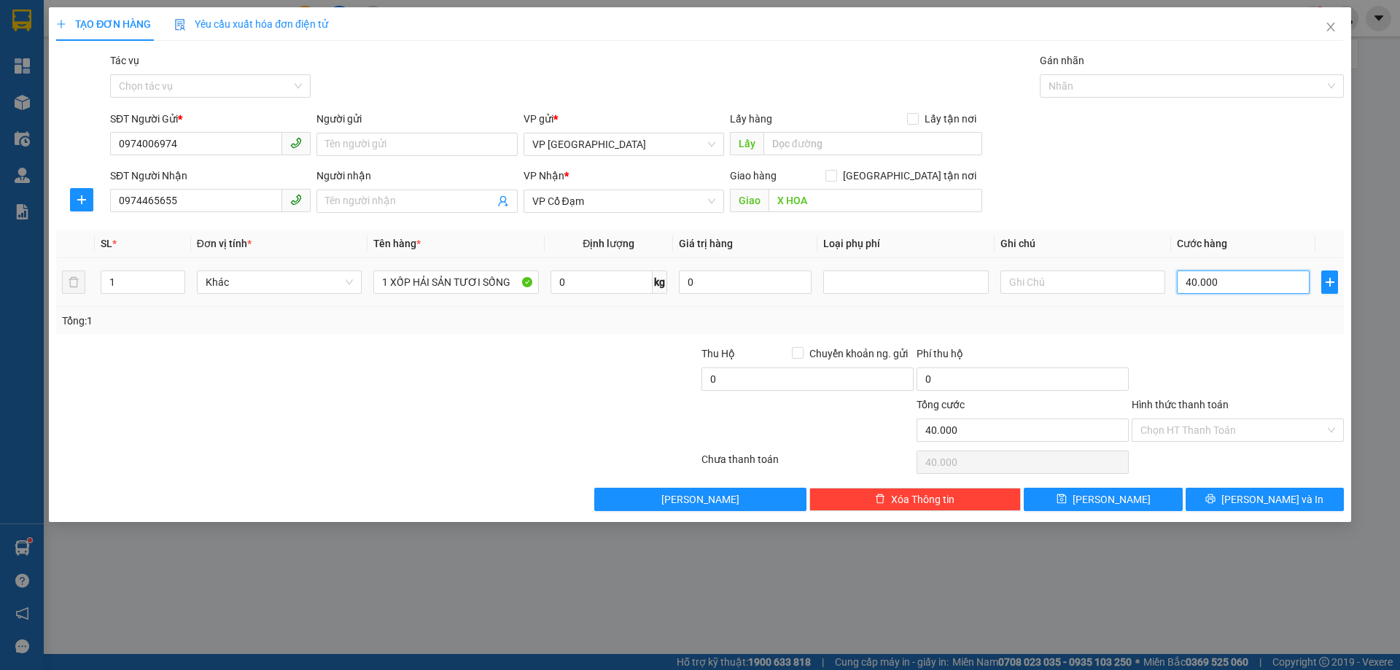
type input "0"
type input "5"
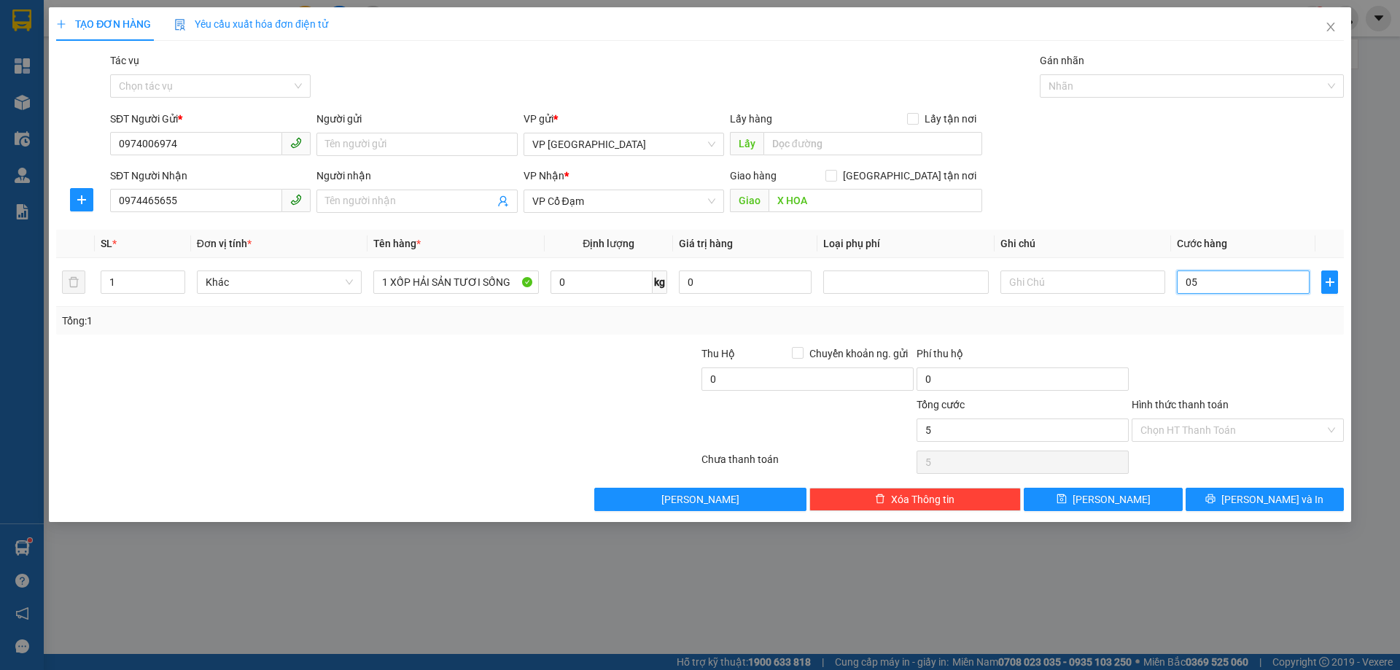
type input "050"
type input "50"
type input "050"
type input "50.000"
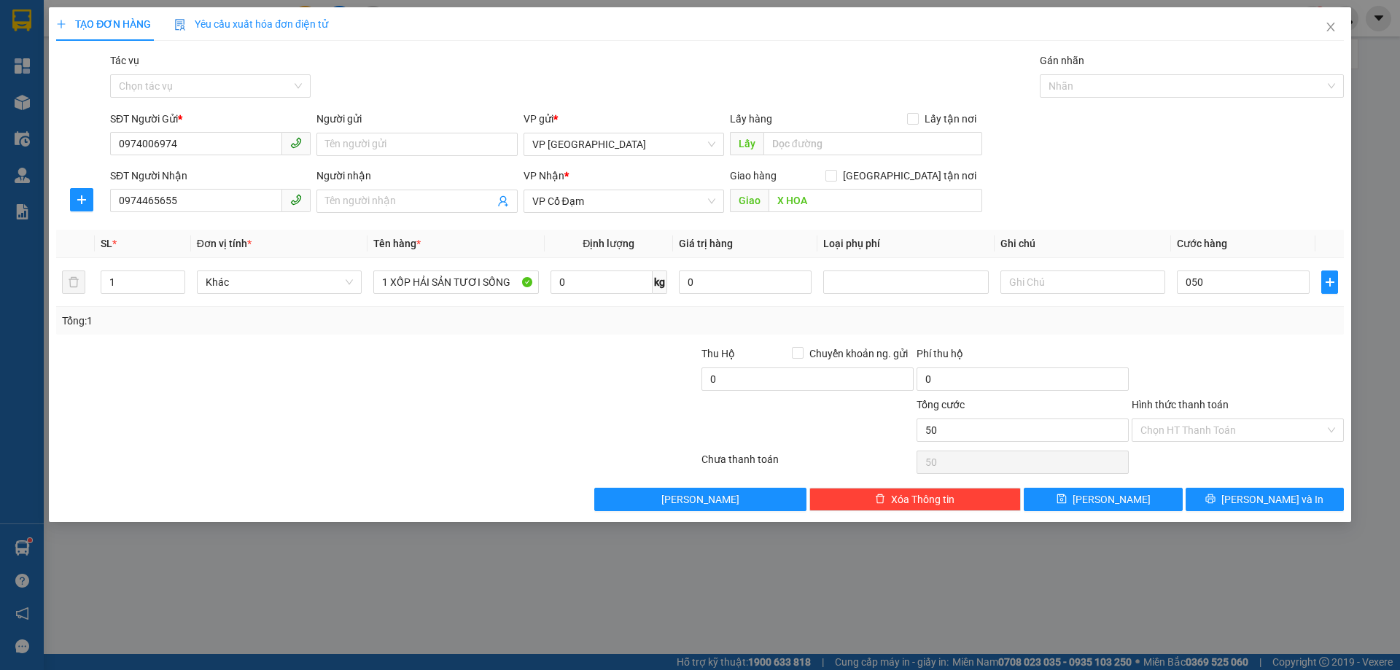
type input "50.000"
click at [1334, 368] on div at bounding box center [1237, 371] width 215 height 51
click at [1216, 499] on icon "printer" at bounding box center [1210, 499] width 10 height 10
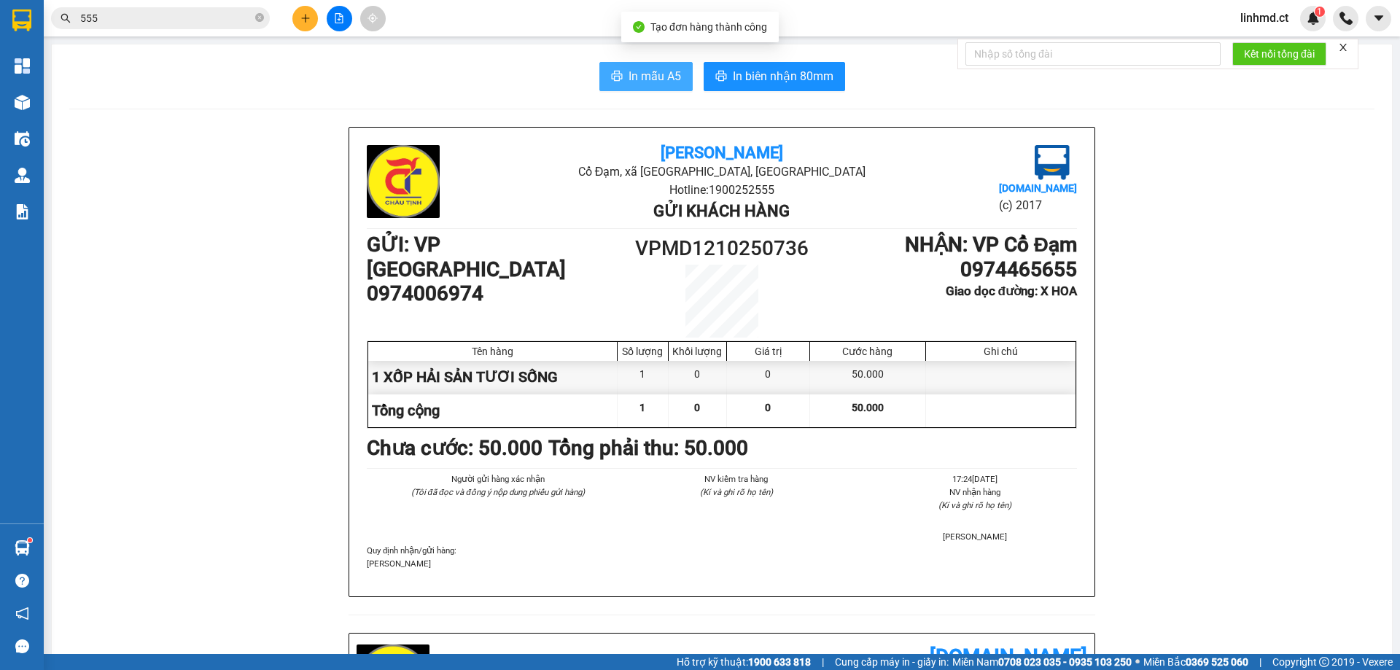
click at [615, 79] on icon "printer" at bounding box center [617, 76] width 12 height 12
